Goal: Information Seeking & Learning: Learn about a topic

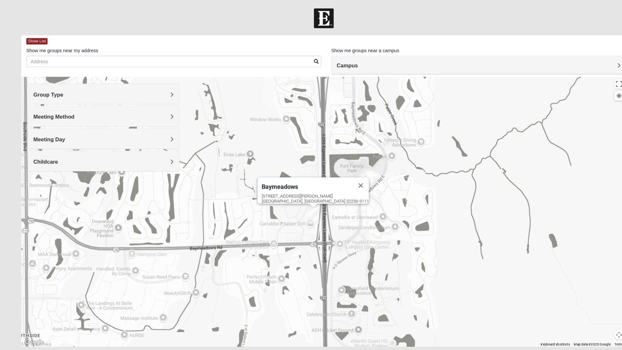
click at [61, 93] on span "Group Type" at bounding box center [46, 91] width 29 height 6
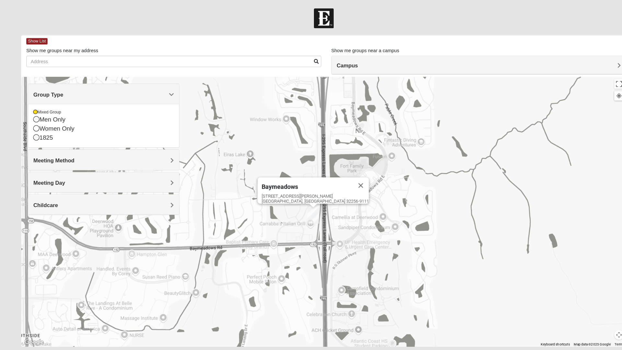
click at [37, 125] on icon at bounding box center [35, 123] width 6 height 6
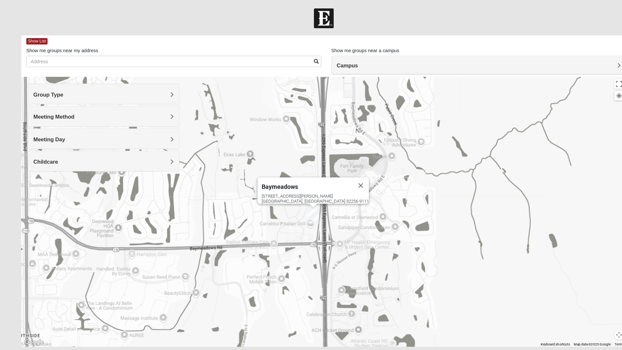
click at [72, 113] on span "Meeting Method" at bounding box center [52, 113] width 40 height 6
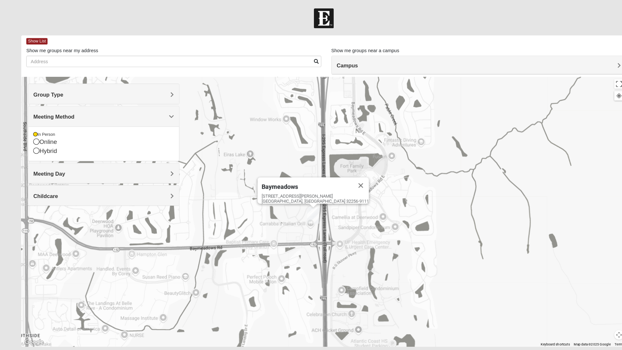
click at [202, 133] on div "Baymeadows [STREET_ADDRESS][PERSON_NAME]" at bounding box center [310, 203] width 581 height 259
click at [98, 164] on h4 "Meeting Day" at bounding box center [99, 167] width 135 height 6
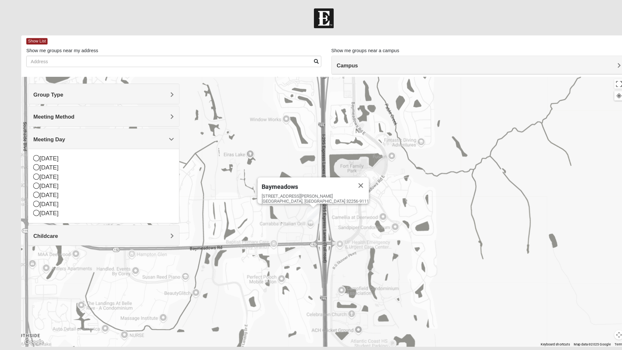
click at [200, 181] on div "Baymeadows [STREET_ADDRESS][PERSON_NAME]" at bounding box center [310, 203] width 581 height 259
click at [205, 210] on div "Baymeadows [STREET_ADDRESS][PERSON_NAME]" at bounding box center [310, 203] width 581 height 259
click at [36, 40] on span "Show List" at bounding box center [35, 40] width 20 height 6
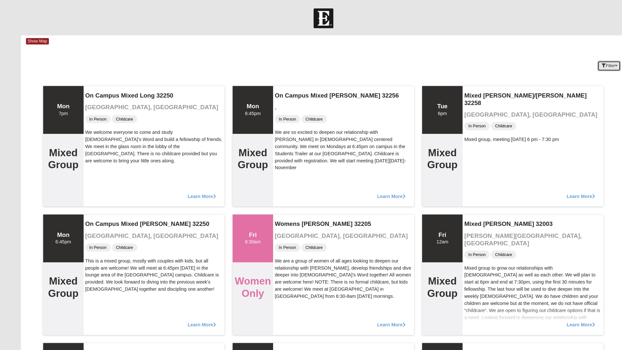
click at [588, 64] on button "Filter" at bounding box center [585, 63] width 22 height 10
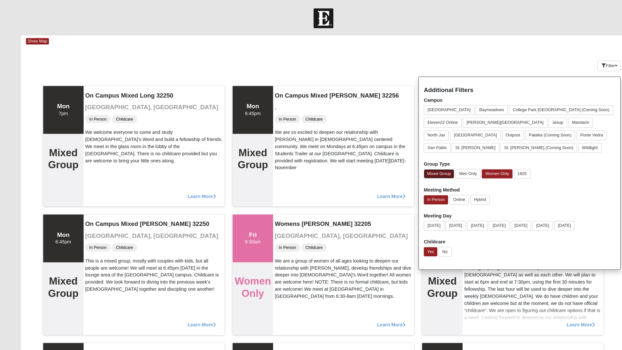
click at [416, 167] on button "Mixed Group" at bounding box center [422, 167] width 29 height 9
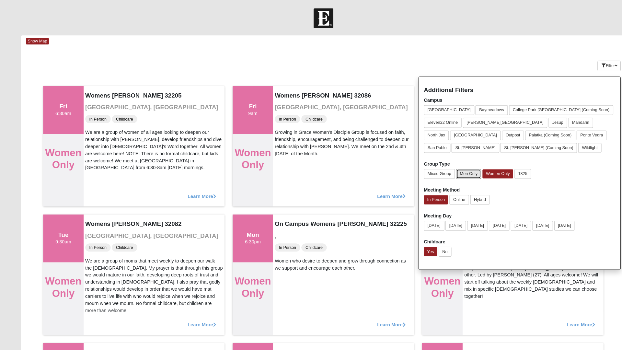
click at [455, 167] on button "Men Only" at bounding box center [451, 166] width 24 height 9
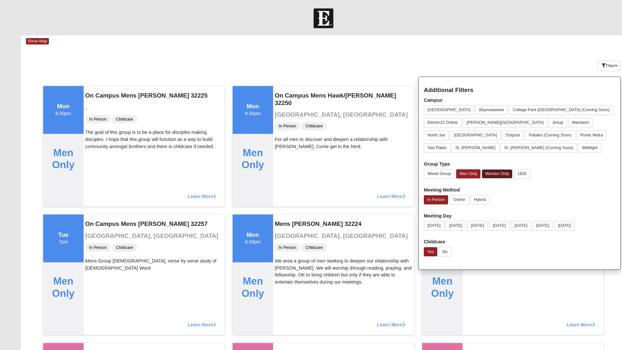
click at [478, 165] on button "Women Only" at bounding box center [477, 167] width 29 height 9
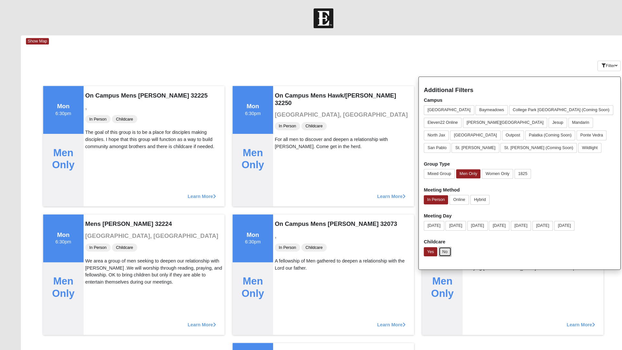
click at [429, 242] on button "No" at bounding box center [428, 241] width 12 height 9
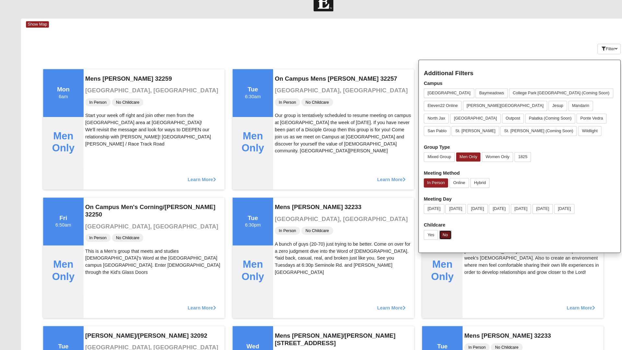
scroll to position [13, 0]
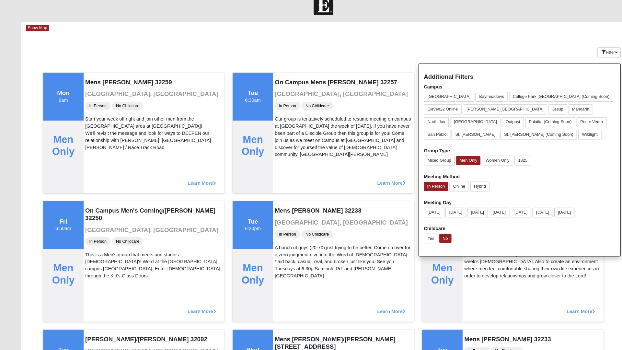
click at [497, 30] on div "Show Map" at bounding box center [313, 26] width 576 height 11
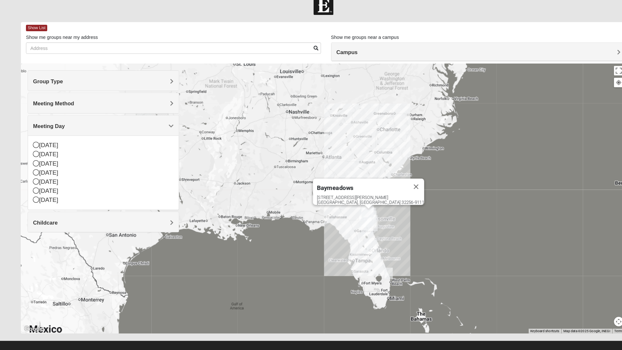
click at [53, 84] on span "Group Type" at bounding box center [46, 84] width 29 height 6
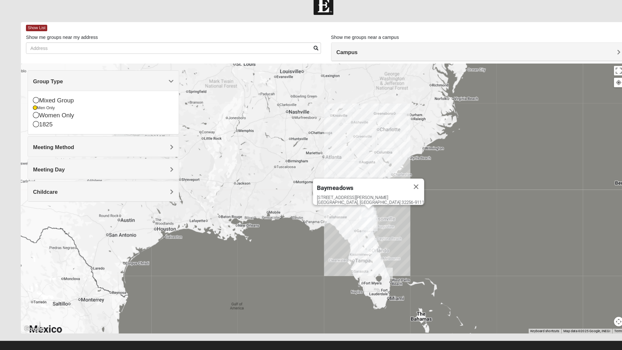
click at [31, 35] on span "Show List" at bounding box center [35, 33] width 20 height 6
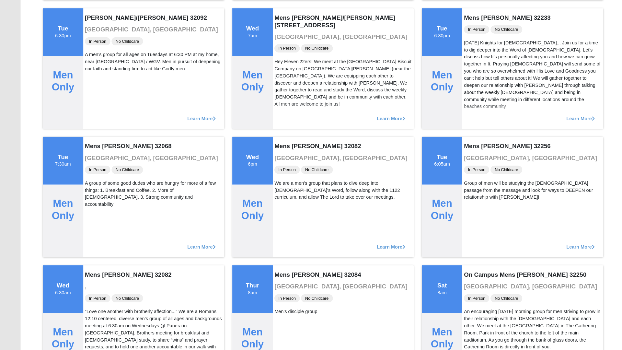
scroll to position [0, 0]
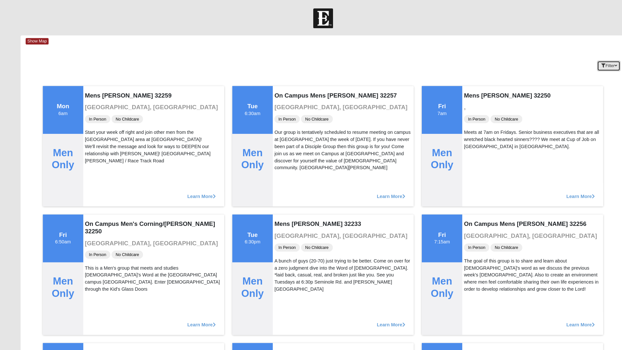
click at [579, 65] on icon "button" at bounding box center [581, 63] width 4 height 4
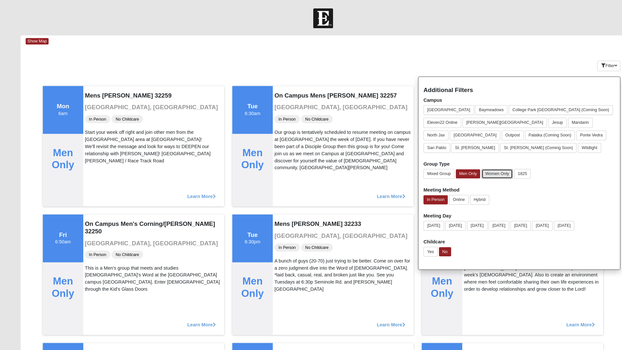
click at [477, 167] on button "Women Only" at bounding box center [478, 166] width 30 height 9
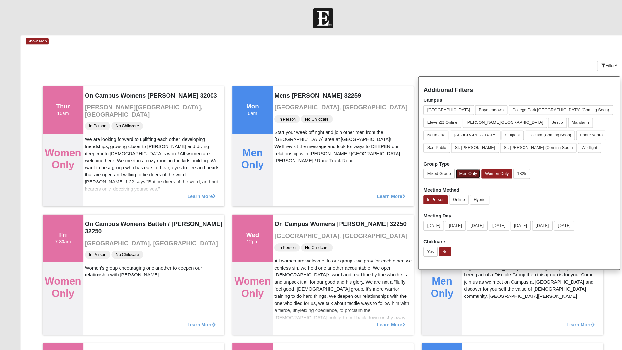
click at [447, 167] on button "Men Only" at bounding box center [450, 167] width 23 height 9
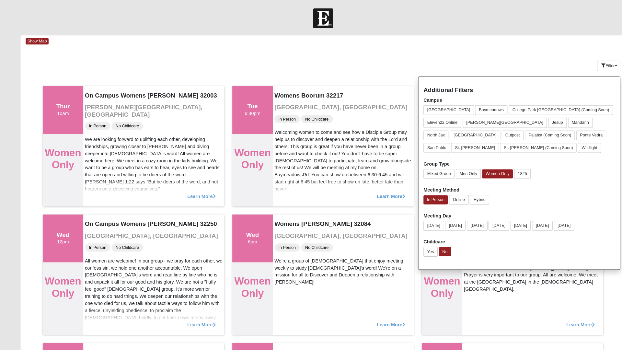
click at [462, 44] on div "Show Map" at bounding box center [313, 39] width 576 height 11
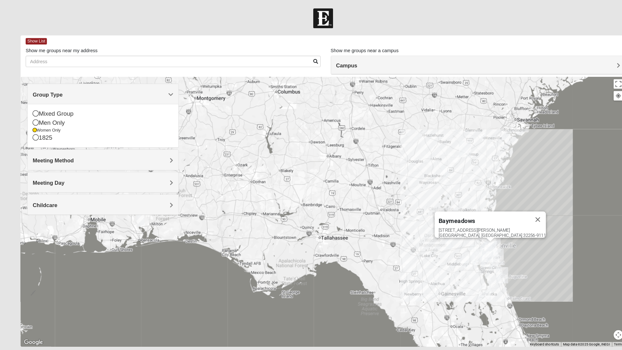
click at [35, 39] on span "Show List" at bounding box center [35, 40] width 20 height 6
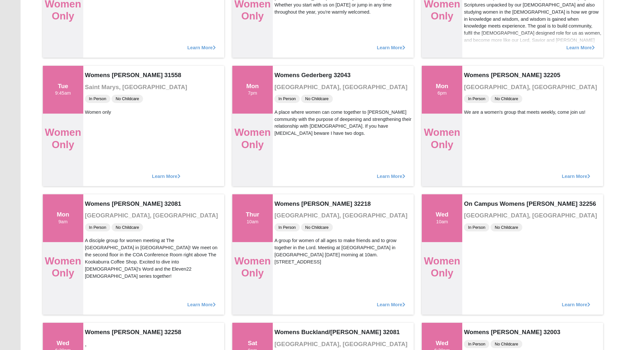
scroll to position [1125, 0]
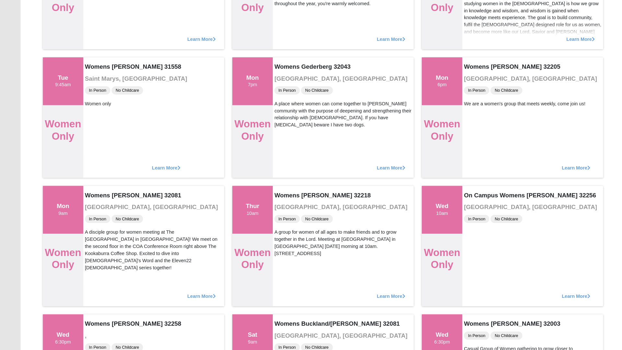
click at [482, 273] on div "On Campus Womens [PERSON_NAME] 32256 [GEOGRAPHIC_DATA], [GEOGRAPHIC_DATA] In Pe…" at bounding box center [510, 250] width 131 height 116
click at [540, 294] on span "Learn More" at bounding box center [553, 294] width 27 height 0
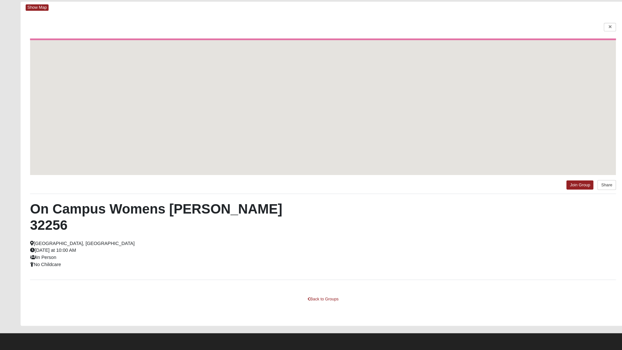
scroll to position [4, 0]
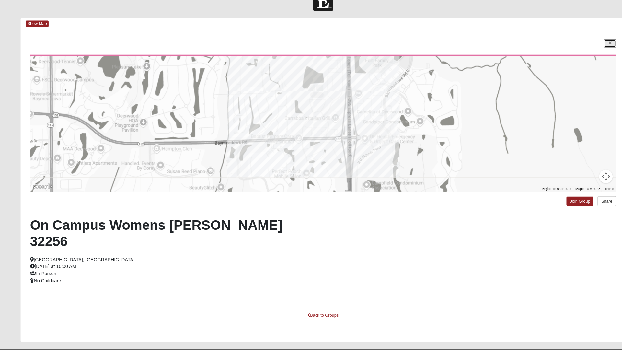
click at [581, 57] on link at bounding box center [587, 55] width 12 height 8
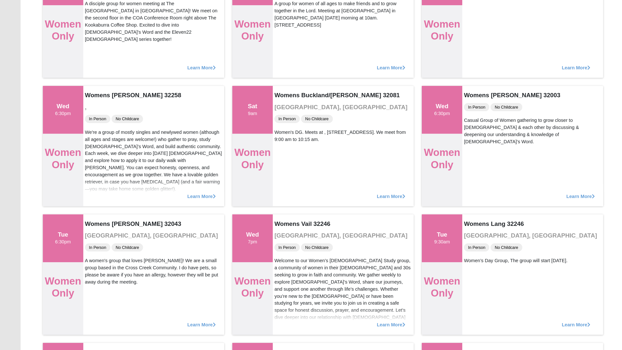
scroll to position [1357, 0]
